Goal: Task Accomplishment & Management: Manage account settings

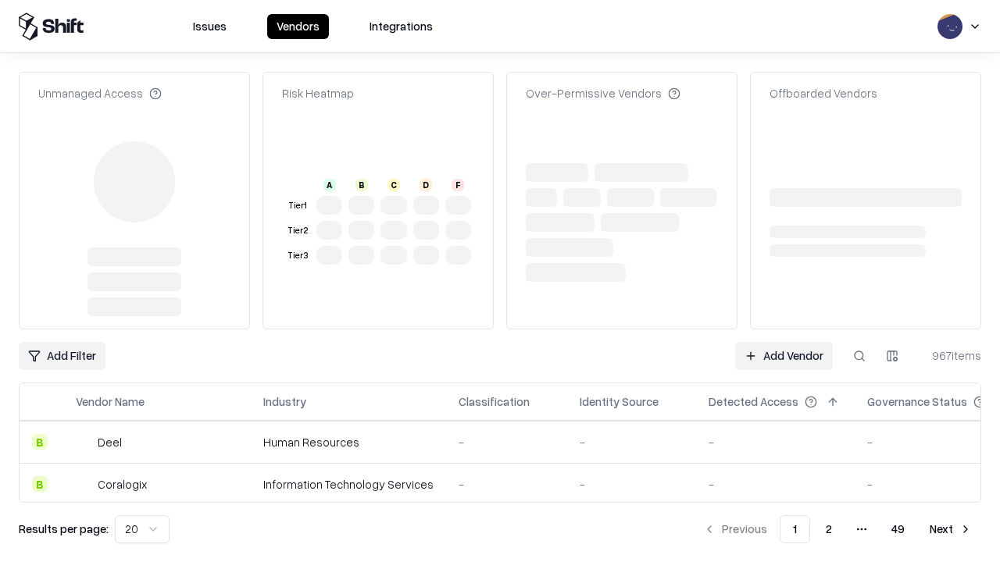
click at [783, 342] on link "Add Vendor" at bounding box center [784, 356] width 98 height 28
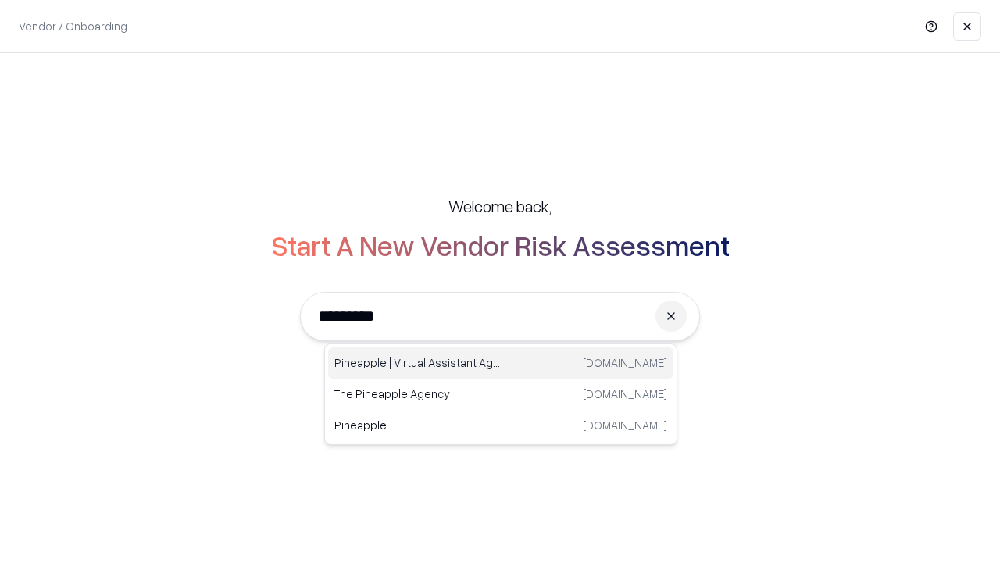
click at [501, 363] on div "Pineapple | Virtual Assistant Agency [DOMAIN_NAME]" at bounding box center [500, 363] width 345 height 31
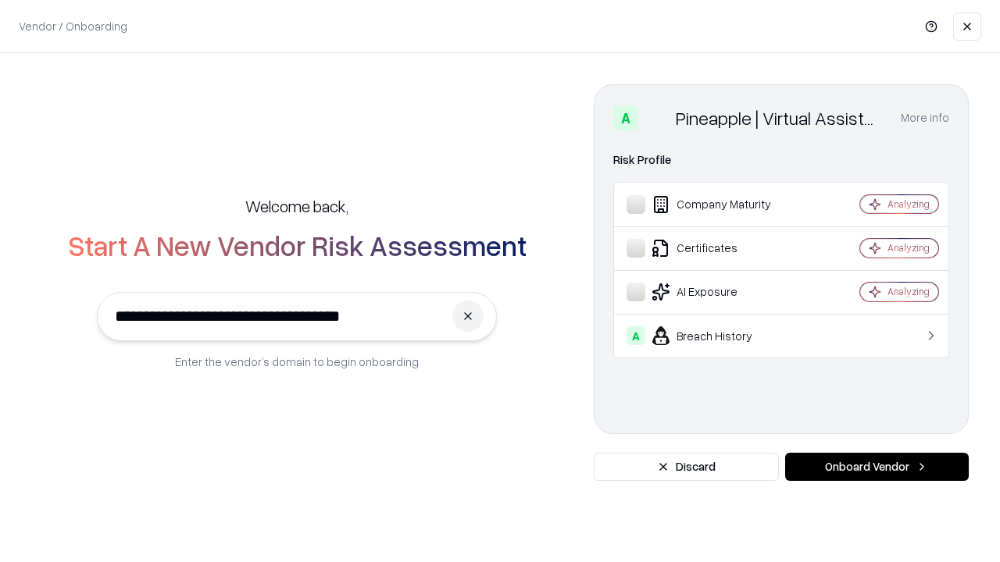
type input "**********"
click at [876, 467] on button "Onboard Vendor" at bounding box center [877, 467] width 184 height 28
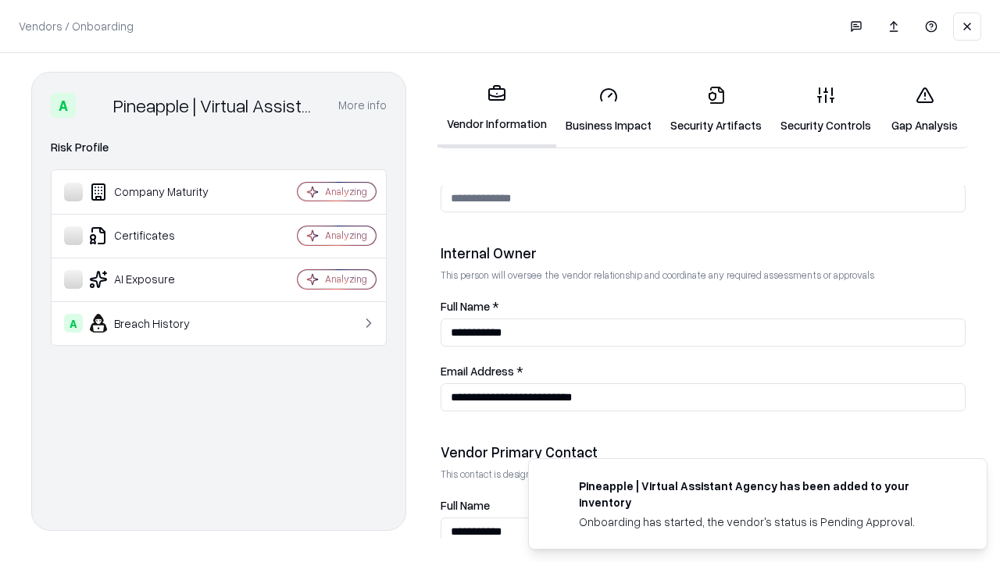
scroll to position [809, 0]
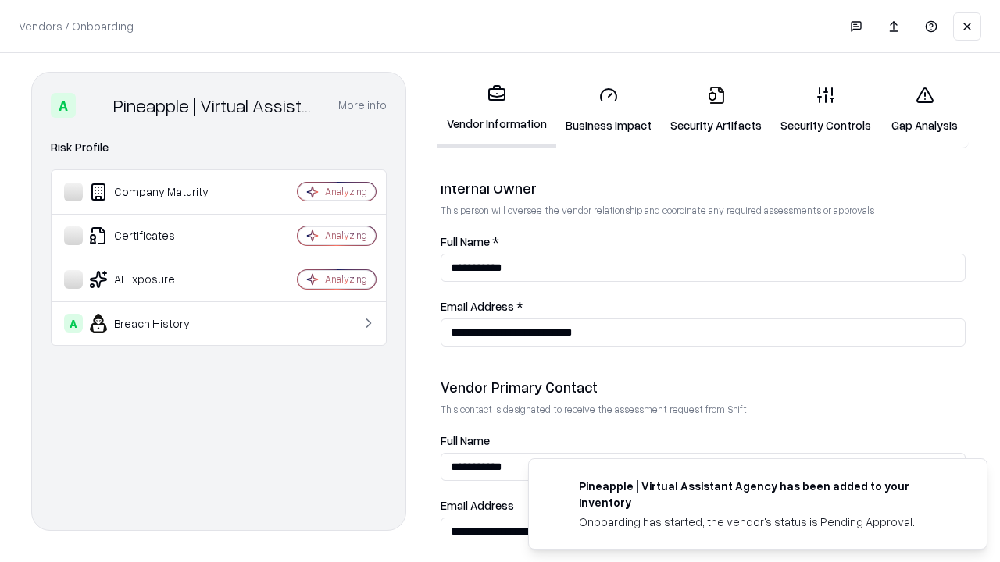
click at [608, 109] on link "Business Impact" at bounding box center [608, 109] width 105 height 73
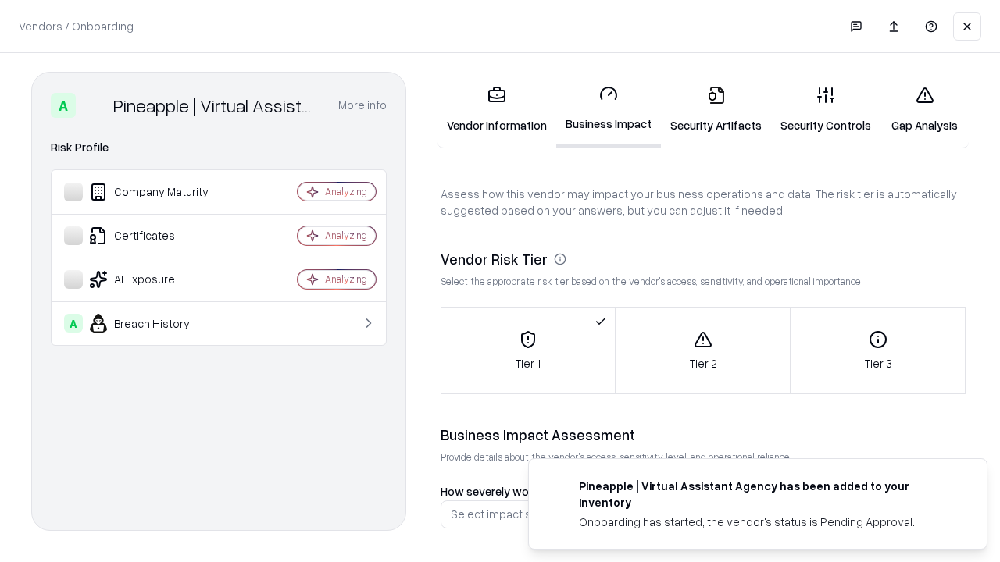
click at [715, 109] on link "Security Artifacts" at bounding box center [716, 109] width 110 height 73
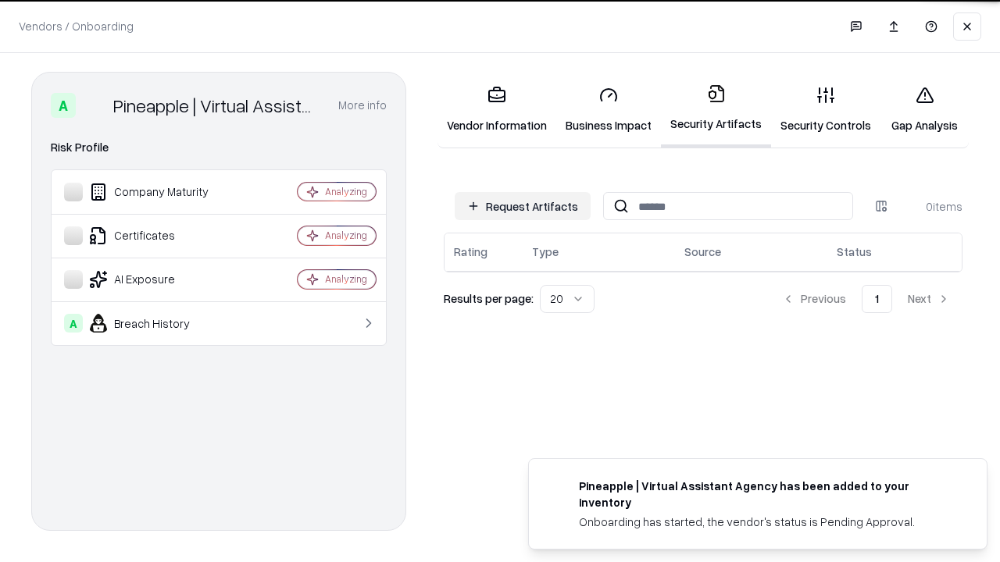
click at [522, 206] on button "Request Artifacts" at bounding box center [523, 206] width 136 height 28
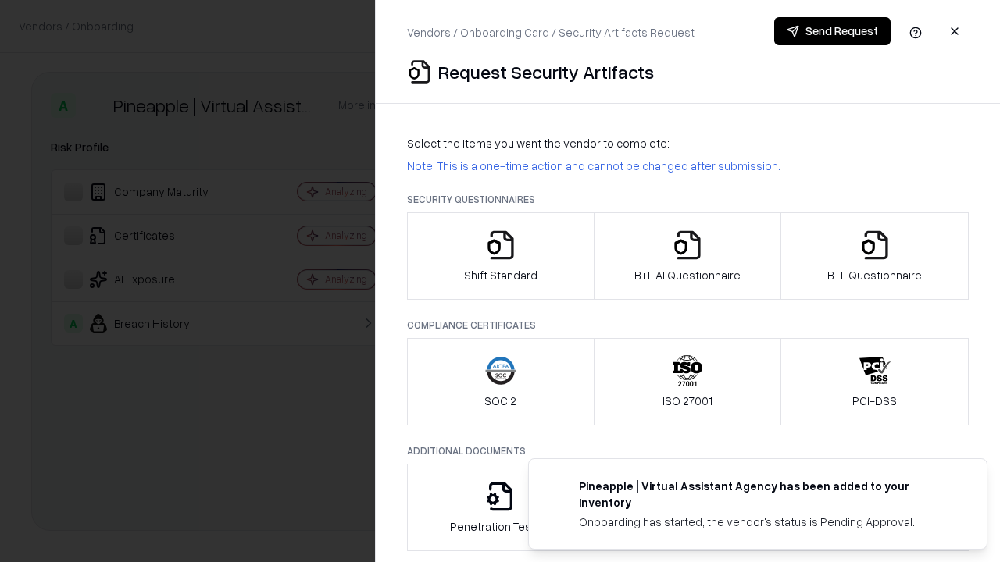
click at [500, 256] on icon "button" at bounding box center [500, 245] width 31 height 31
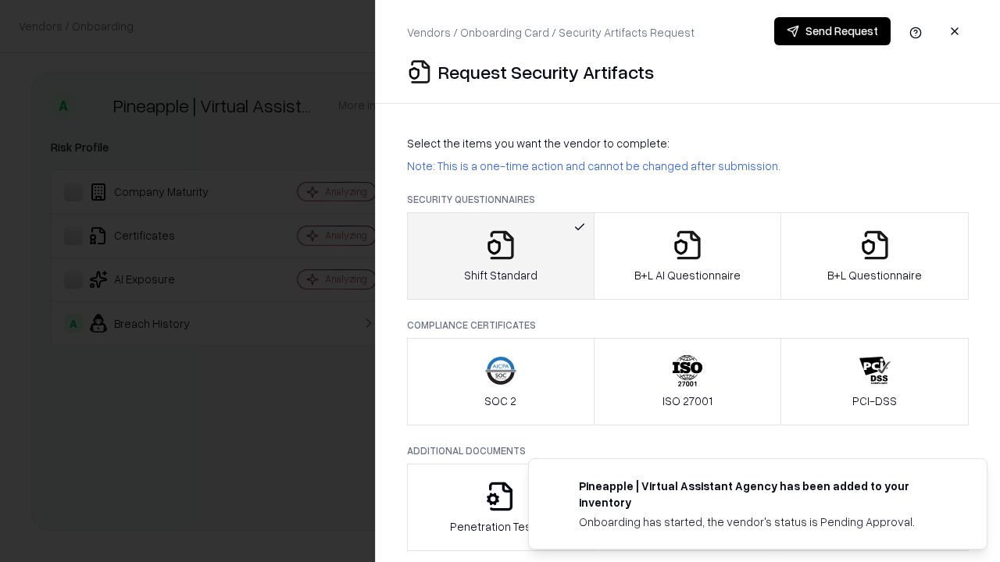
click at [832, 31] on button "Send Request" at bounding box center [832, 31] width 116 height 28
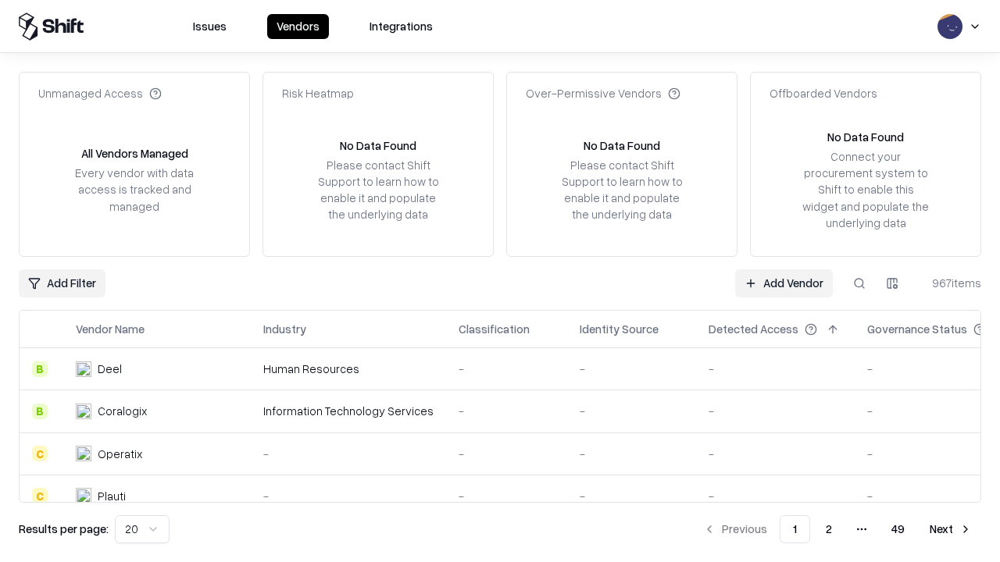
click at [859, 283] on button at bounding box center [859, 283] width 28 height 28
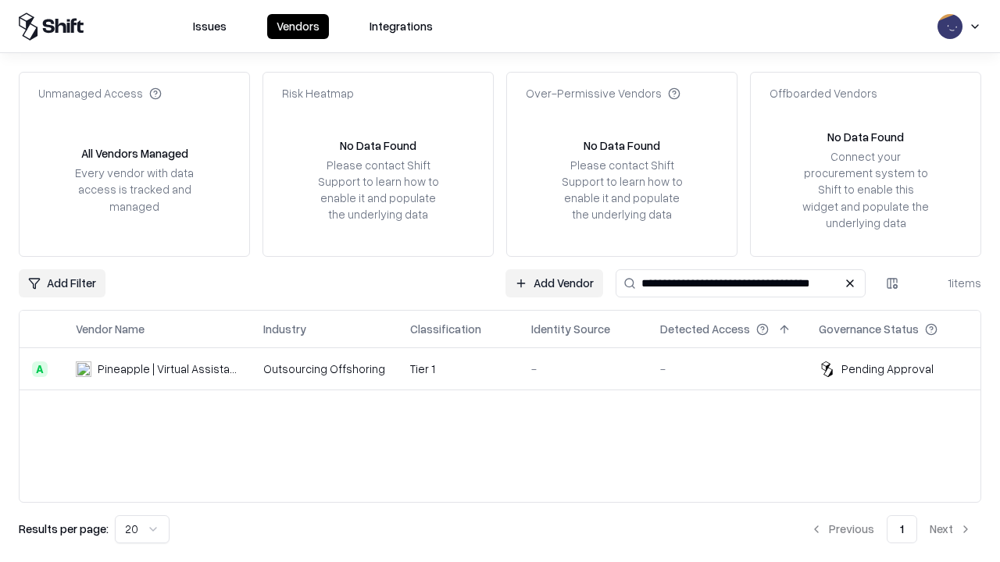
type input "**********"
click at [509, 369] on td "Tier 1" at bounding box center [458, 369] width 121 height 42
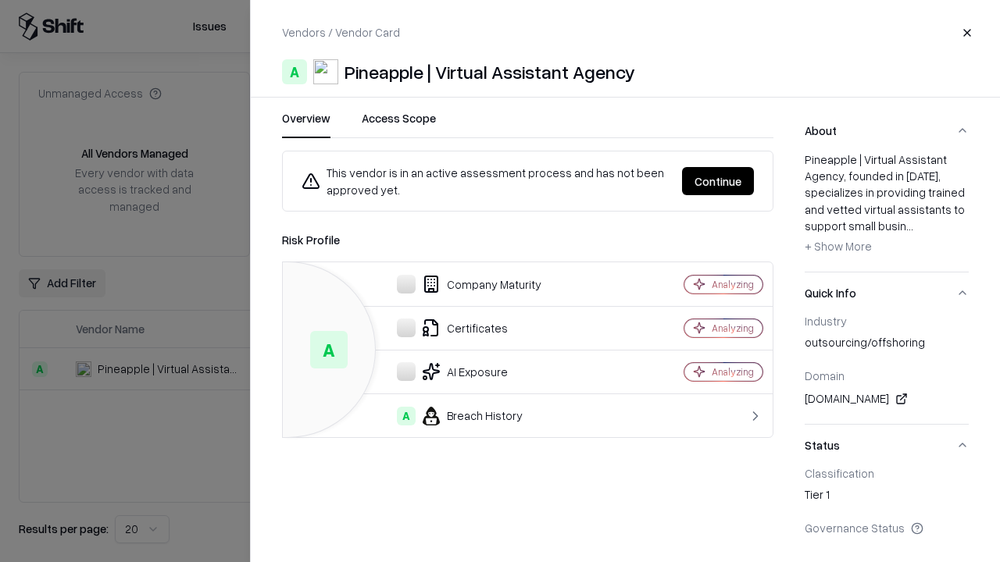
click at [718, 181] on button "Continue" at bounding box center [718, 181] width 72 height 28
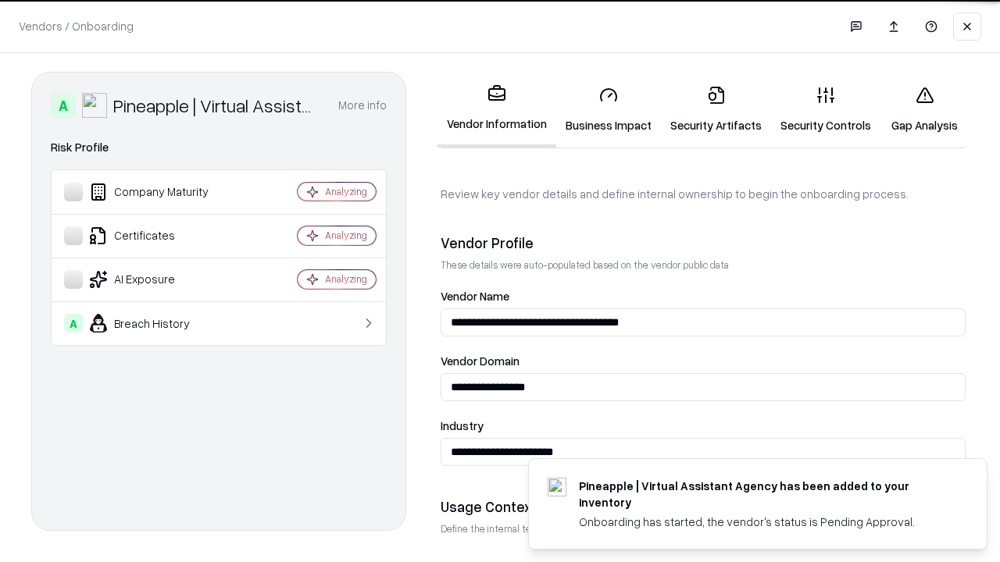
click at [715, 109] on link "Security Artifacts" at bounding box center [716, 109] width 110 height 73
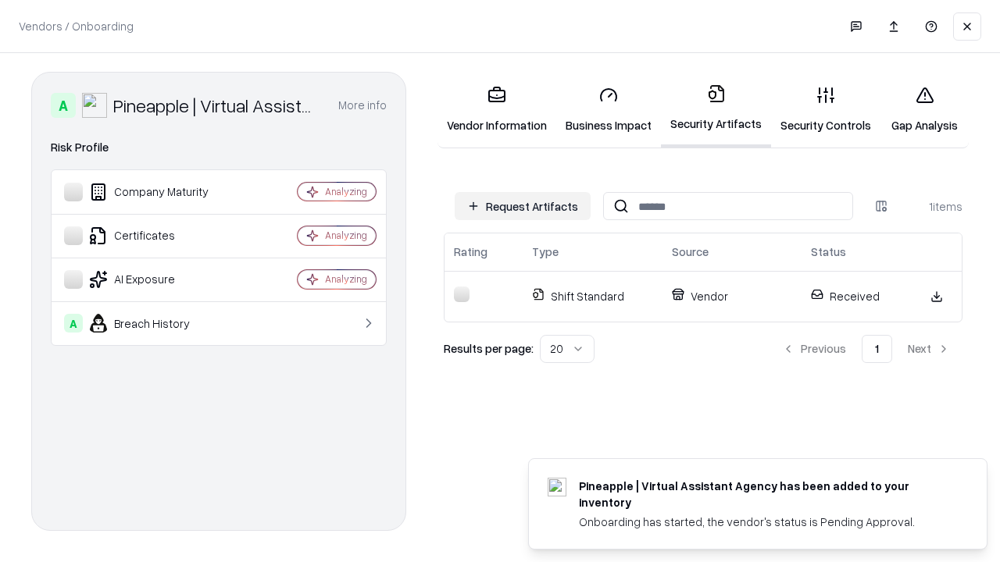
click at [825, 109] on link "Security Controls" at bounding box center [825, 109] width 109 height 73
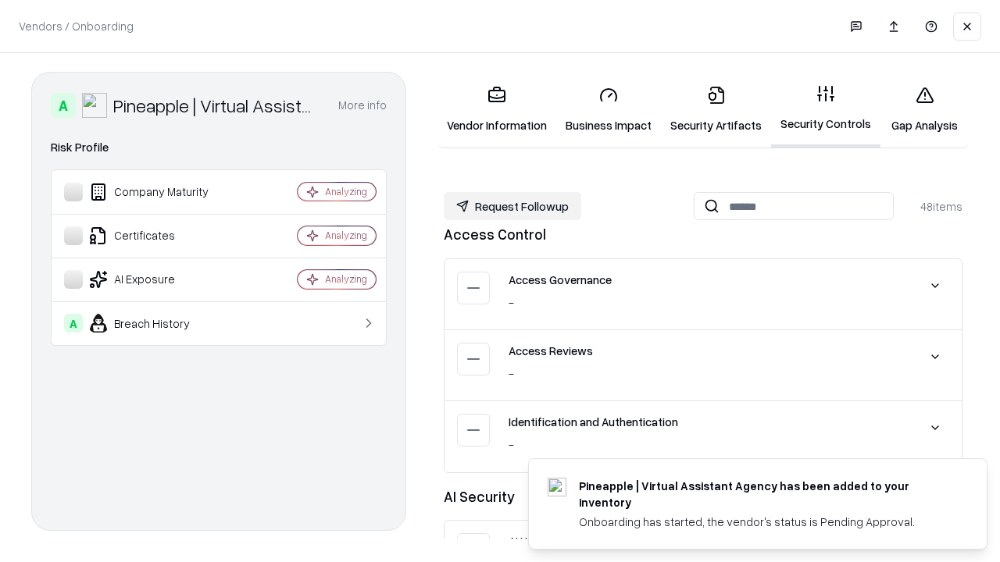
click at [512, 206] on button "Request Followup" at bounding box center [512, 206] width 137 height 28
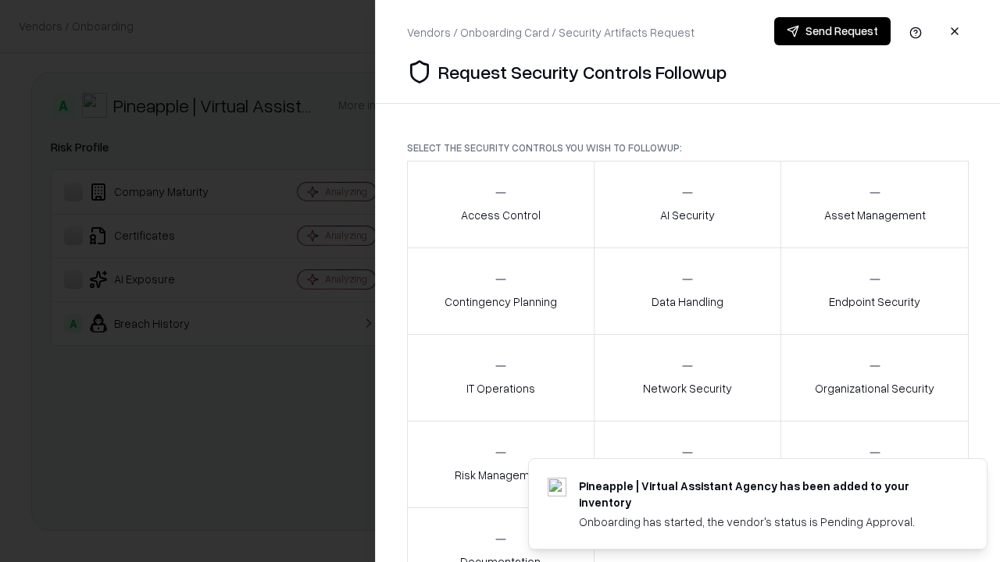
click at [500, 205] on div "Access Control" at bounding box center [501, 204] width 80 height 38
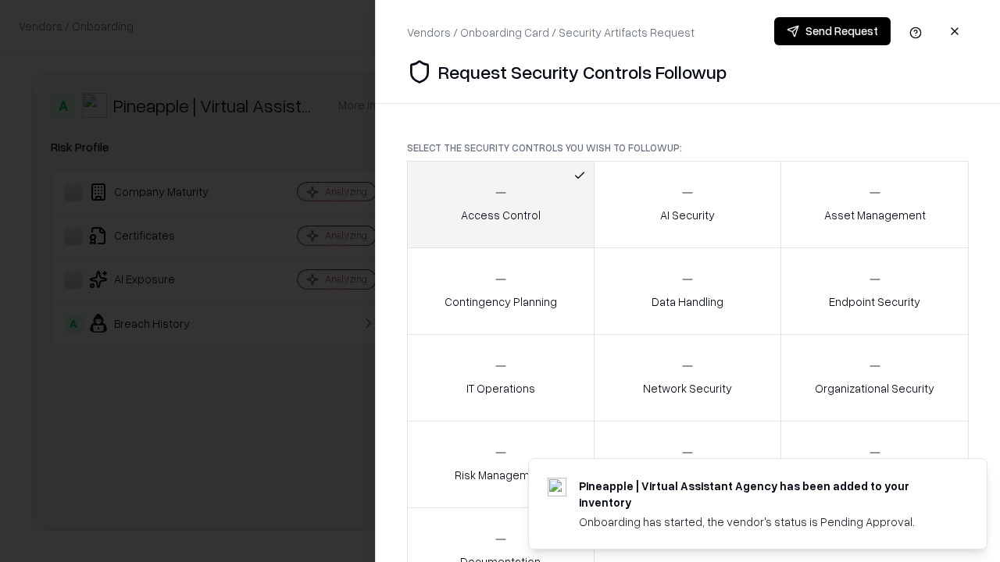
click at [832, 31] on button "Send Request" at bounding box center [832, 31] width 116 height 28
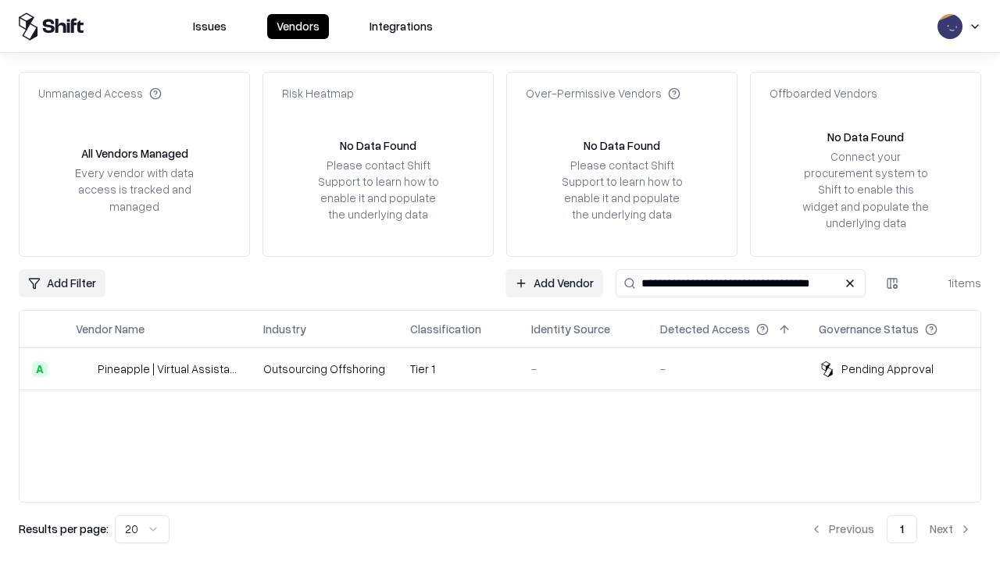
type input "**********"
click at [509, 369] on td "Tier 1" at bounding box center [458, 369] width 121 height 42
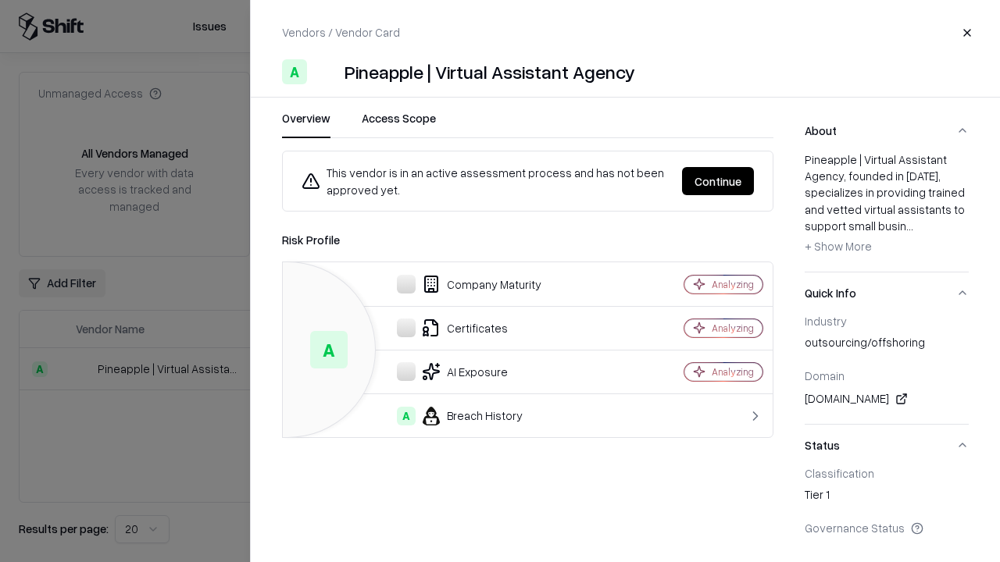
click at [718, 181] on button "Continue" at bounding box center [718, 181] width 72 height 28
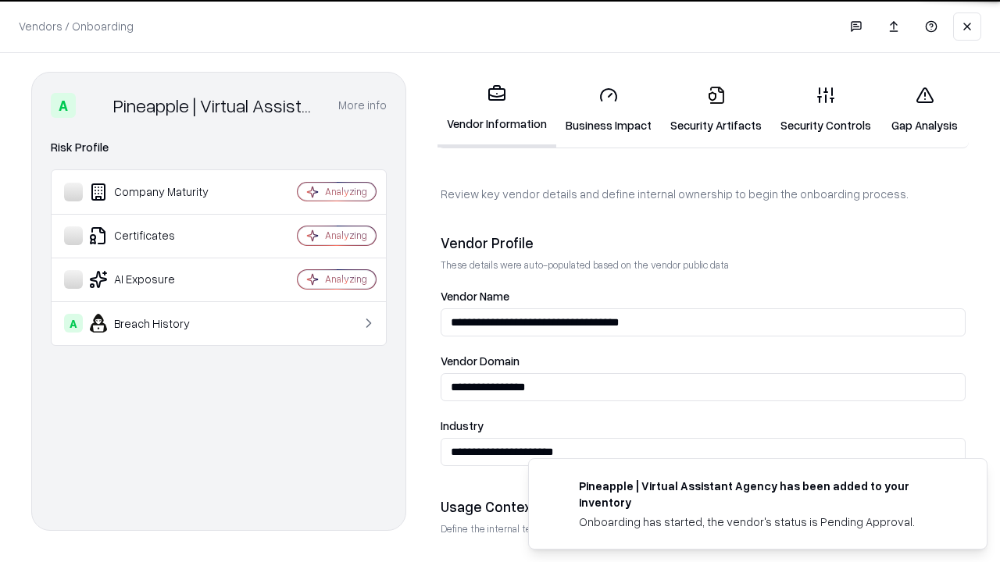
click at [924, 109] on link "Gap Analysis" at bounding box center [924, 109] width 88 height 73
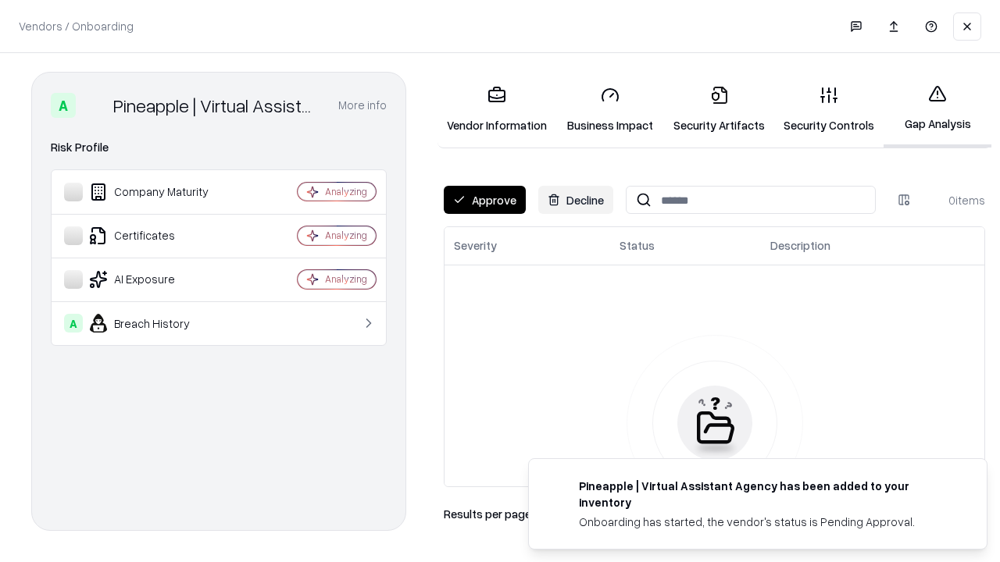
click at [484, 200] on button "Approve" at bounding box center [485, 200] width 82 height 28
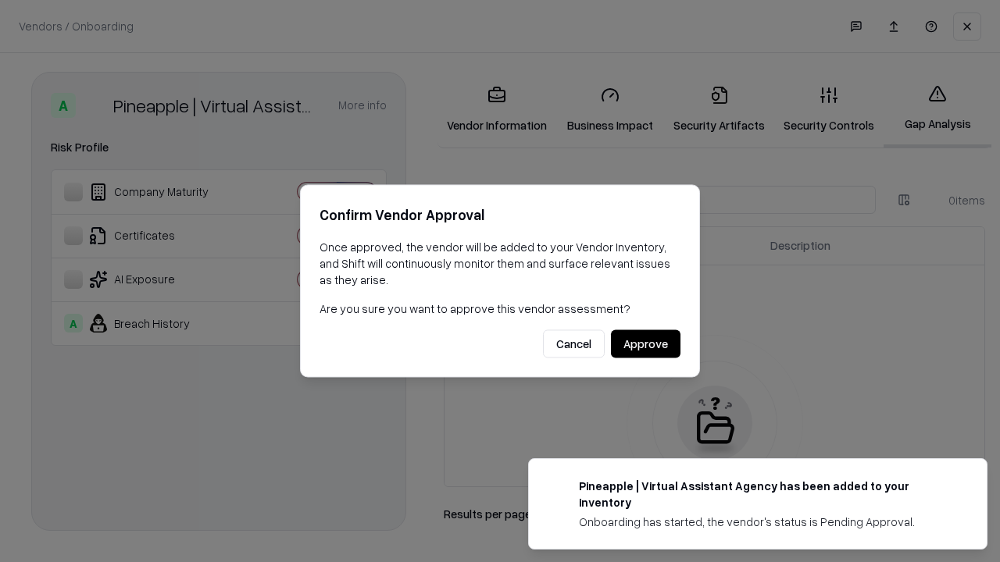
click at [645, 344] on button "Approve" at bounding box center [646, 344] width 70 height 28
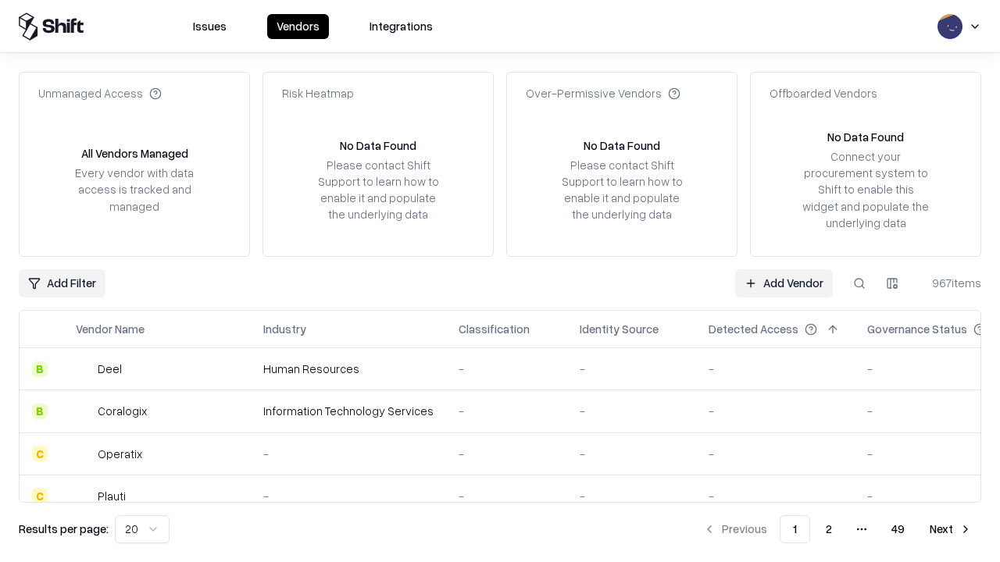
type input "**********"
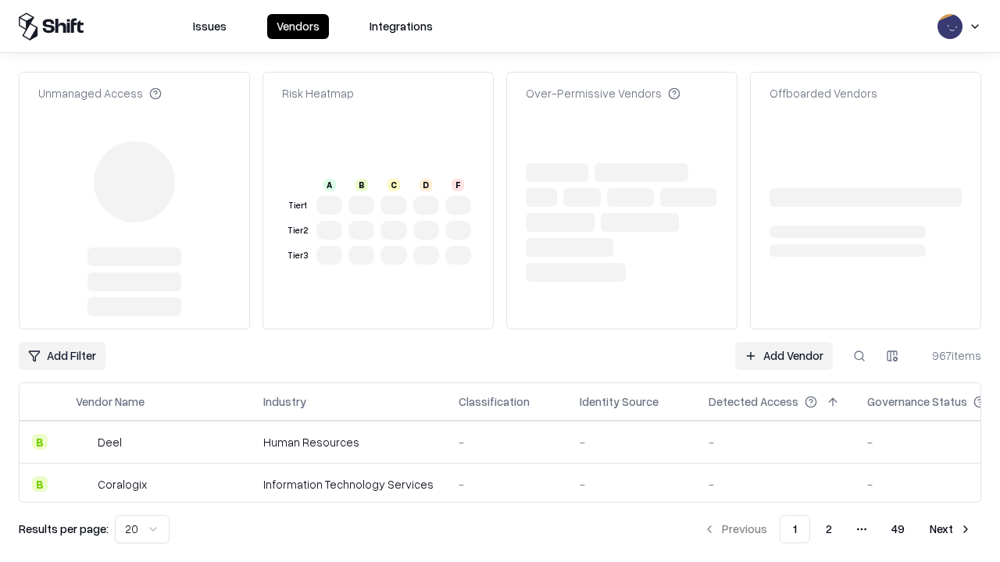
click at [783, 342] on link "Add Vendor" at bounding box center [784, 356] width 98 height 28
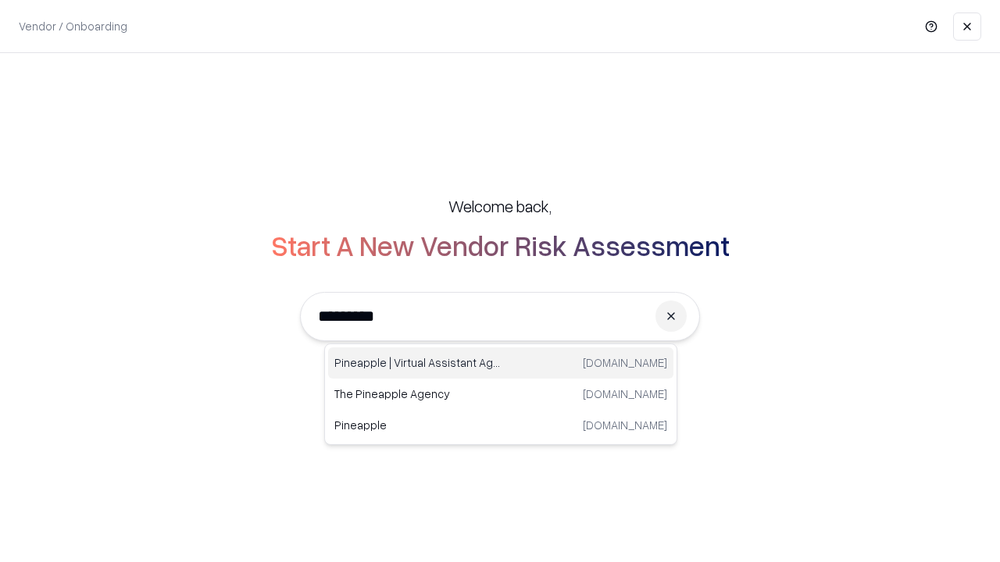
click at [501, 363] on div "Pineapple | Virtual Assistant Agency trypineapple.com" at bounding box center [500, 363] width 345 height 31
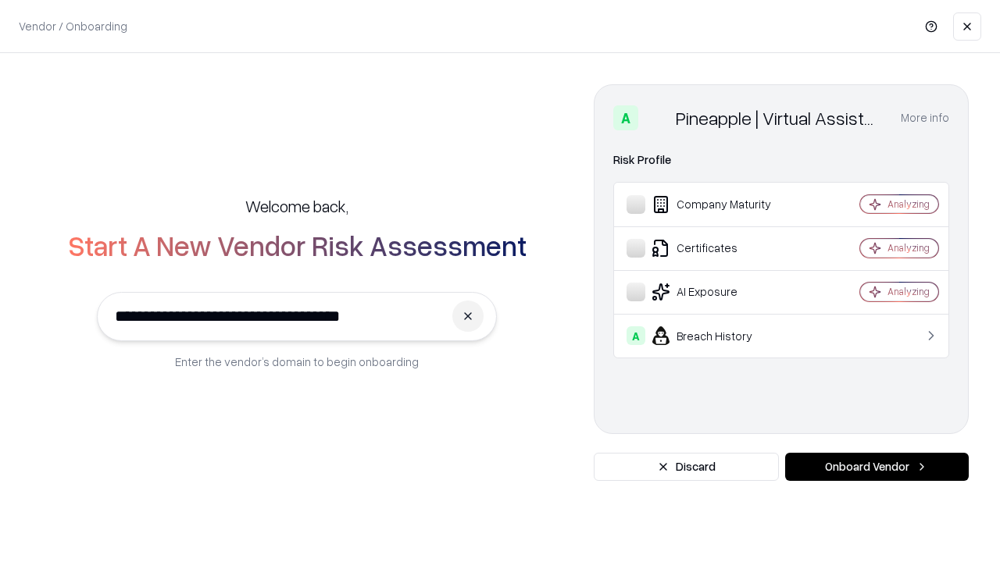
type input "**********"
click at [876, 467] on button "Onboard Vendor" at bounding box center [877, 467] width 184 height 28
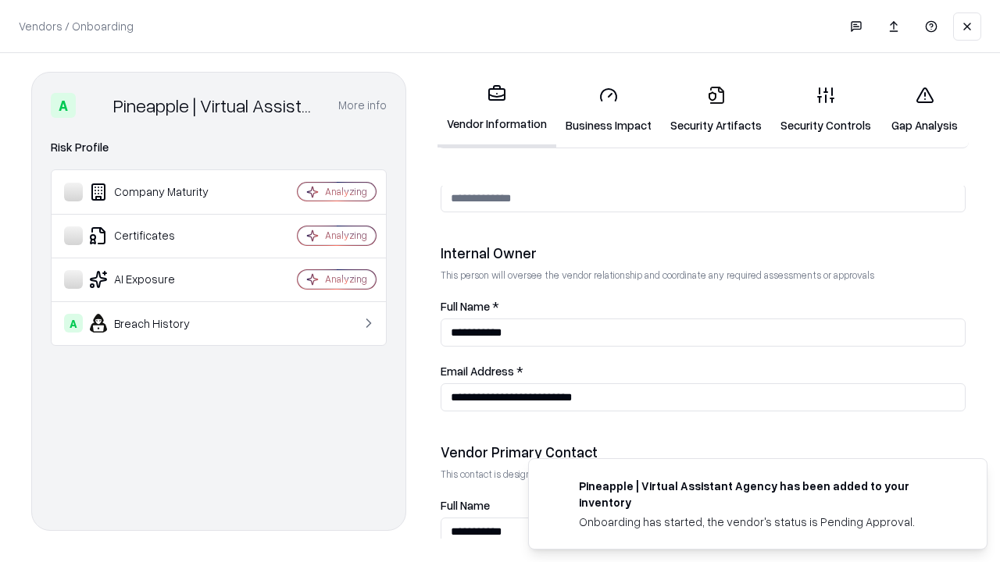
scroll to position [809, 0]
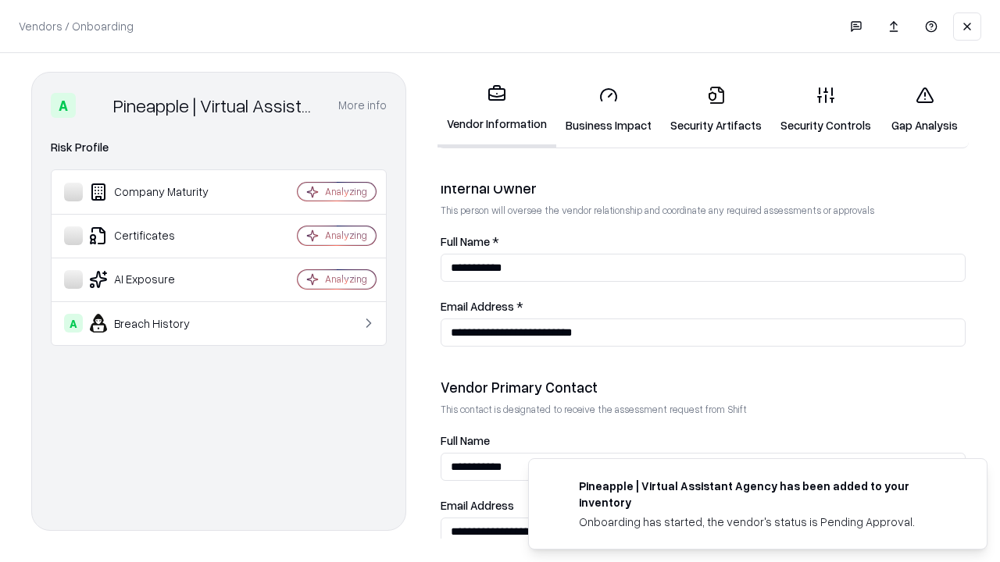
click at [924, 109] on link "Gap Analysis" at bounding box center [924, 109] width 88 height 73
